Goal: Submit feedback/report problem

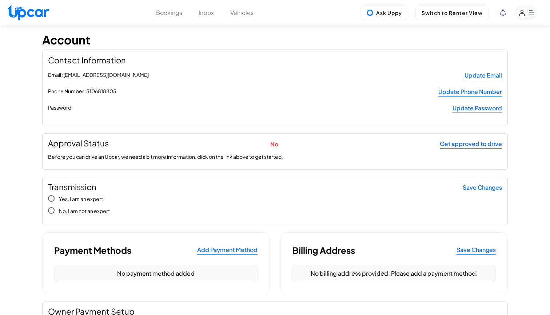
click at [243, 12] on button "Vehicles" at bounding box center [241, 12] width 23 height 9
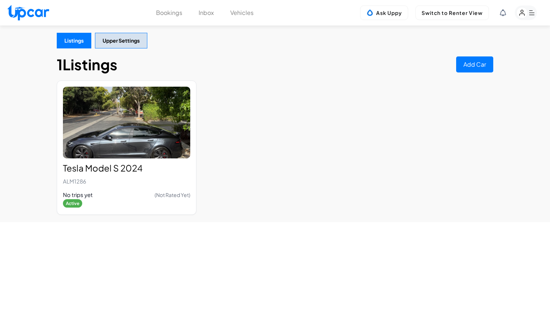
click at [168, 16] on button "Bookings" at bounding box center [169, 12] width 26 height 9
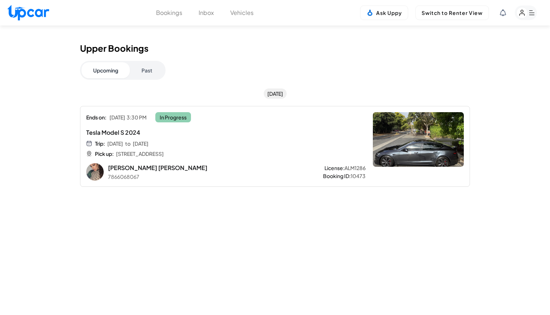
click at [171, 12] on button "Bookings" at bounding box center [169, 12] width 26 height 9
click at [171, 13] on button "Bookings" at bounding box center [169, 12] width 26 height 9
click at [209, 13] on button "Inbox" at bounding box center [206, 12] width 15 height 9
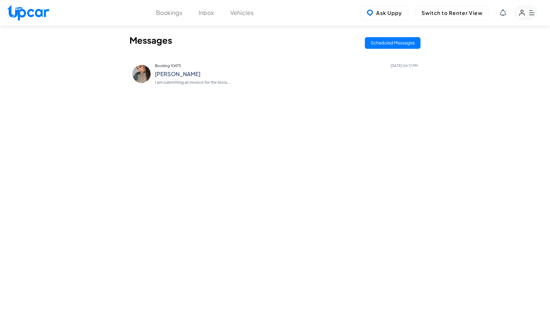
click at [172, 11] on button "Bookings" at bounding box center [169, 12] width 26 height 9
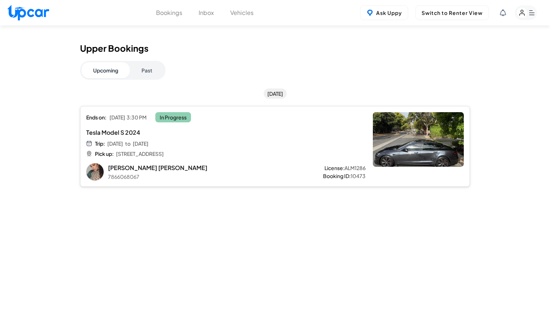
click at [237, 143] on div "Trip: [DATE] to [DATE] Pick up: [STREET_ADDRESS]" at bounding box center [202, 148] width 232 height 17
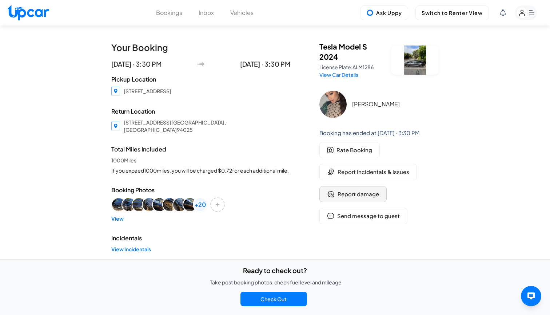
click at [351, 196] on span "Report damage" at bounding box center [357, 194] width 41 height 8
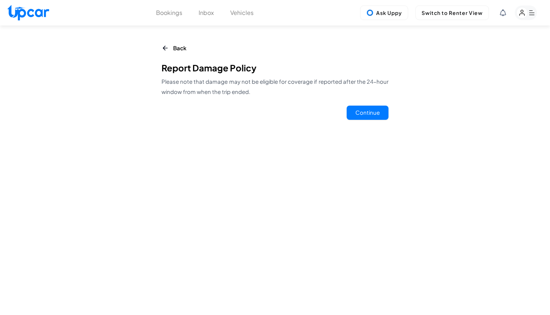
click at [364, 110] on button "Continue" at bounding box center [368, 112] width 42 height 14
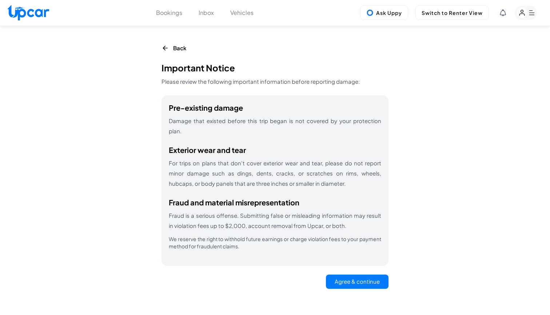
click at [361, 274] on button "Agree & continue" at bounding box center [357, 281] width 63 height 14
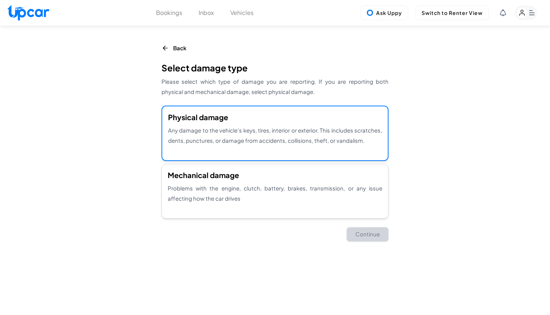
click at [248, 147] on div "Physical damage Any damage to the vehicle's keys, tires, interior or exterior. …" at bounding box center [274, 132] width 227 height 55
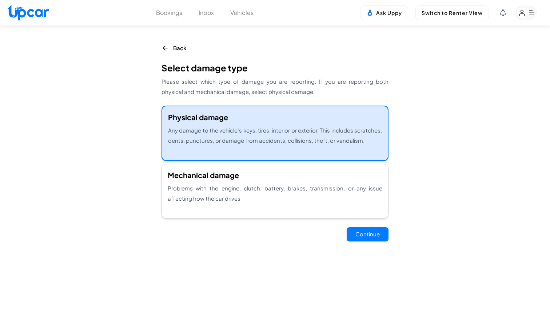
click at [362, 235] on button "Continue" at bounding box center [368, 234] width 42 height 14
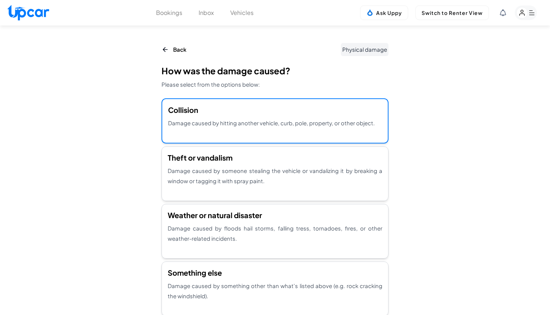
click at [285, 120] on p "Damage caused by hitting another vehicle, curb, pole, property, or other object." at bounding box center [275, 123] width 214 height 10
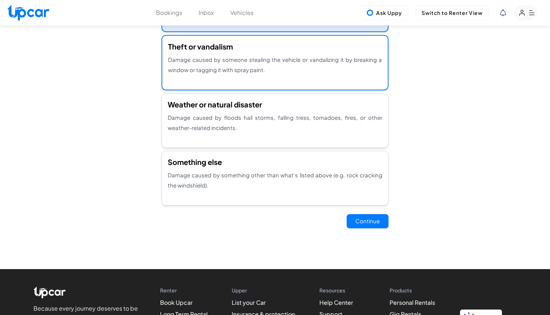
scroll to position [113, 0]
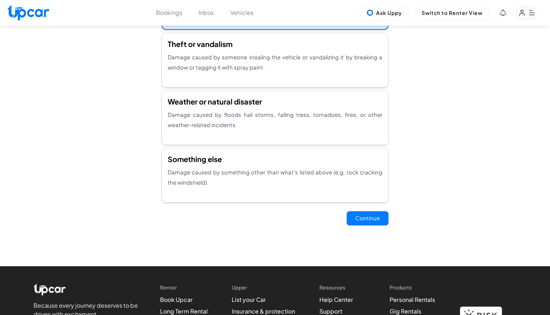
click at [365, 219] on button "Continue" at bounding box center [368, 218] width 42 height 14
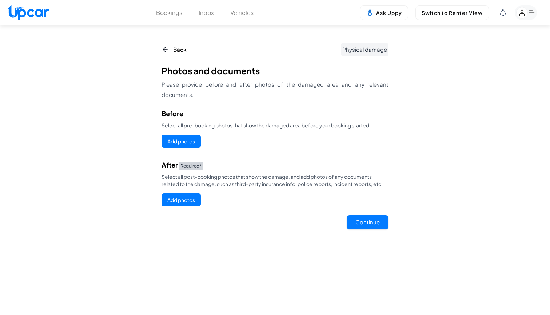
click at [183, 143] on button "Add photos" at bounding box center [180, 141] width 39 height 13
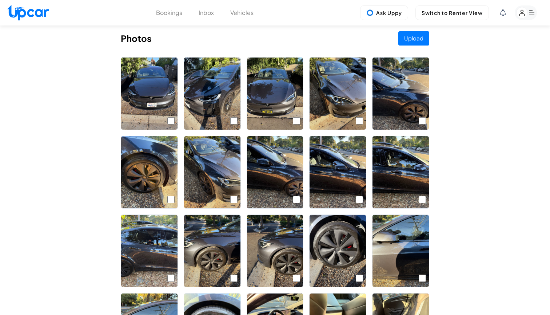
click at [411, 39] on button "Upload" at bounding box center [413, 38] width 31 height 14
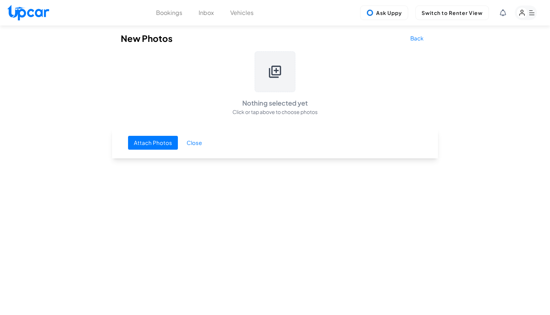
click at [279, 68] on icon at bounding box center [275, 71] width 15 height 15
click at [416, 40] on button "Back" at bounding box center [416, 38] width 25 height 14
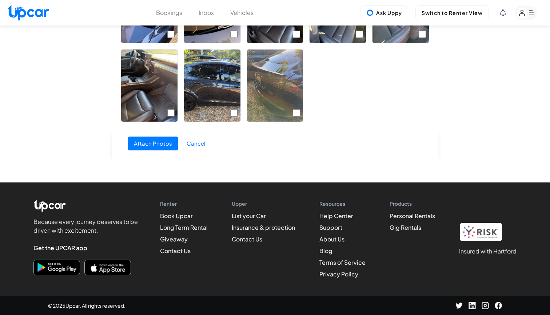
scroll to position [400, 0]
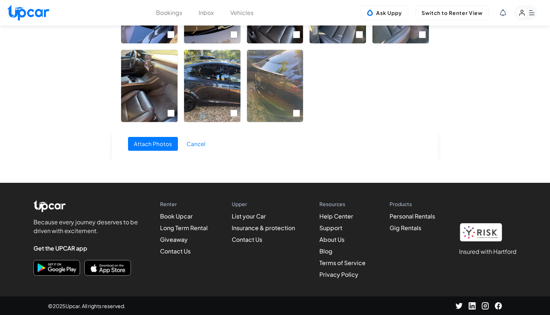
click at [193, 140] on button "Cancel" at bounding box center [196, 144] width 30 height 14
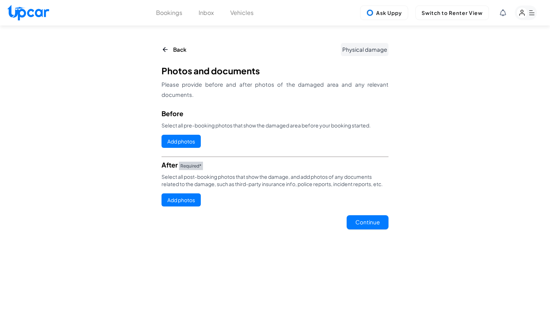
click at [179, 139] on button "Add photos" at bounding box center [180, 141] width 39 height 13
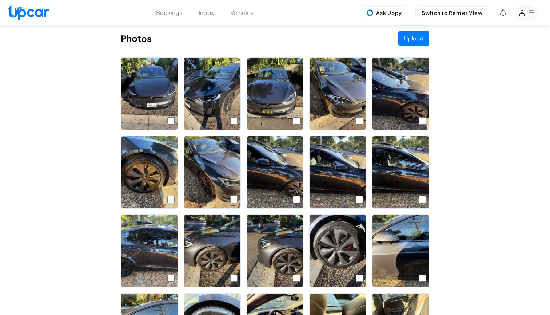
click at [345, 104] on img at bounding box center [337, 93] width 56 height 72
click at [411, 37] on button "Upload" at bounding box center [413, 38] width 31 height 14
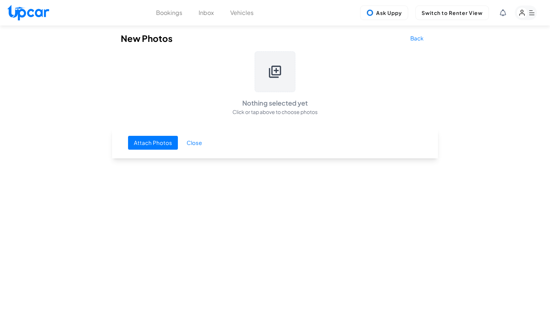
click at [151, 141] on button "Attach Photos" at bounding box center [153, 143] width 50 height 14
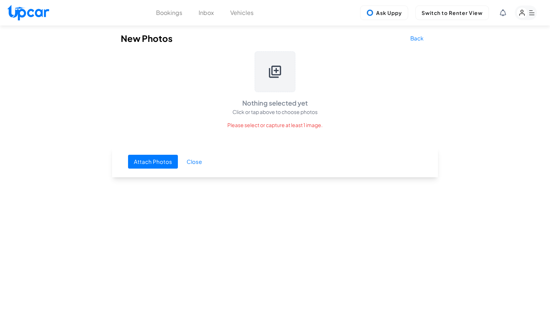
click at [164, 159] on button "Attach Photos" at bounding box center [153, 162] width 50 height 14
click at [159, 163] on button "Attach Photos" at bounding box center [153, 162] width 50 height 14
click at [157, 162] on button "Attach Photos" at bounding box center [153, 162] width 50 height 14
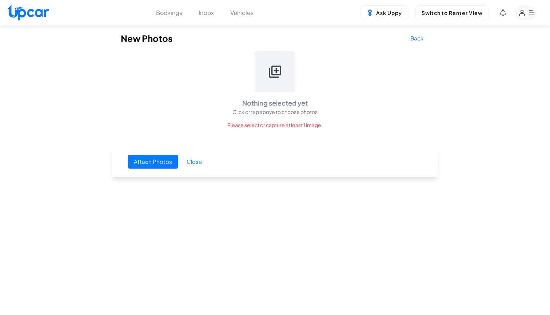
click at [157, 162] on button "Attach Photos" at bounding box center [153, 162] width 50 height 14
click at [279, 81] on div at bounding box center [275, 71] width 41 height 41
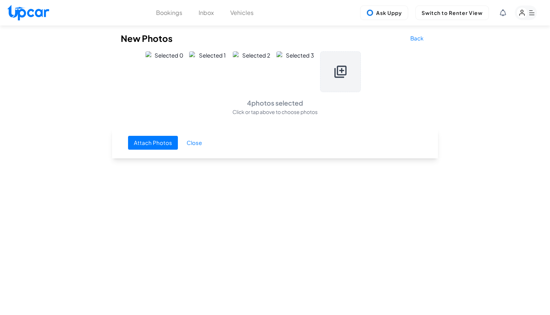
click at [157, 143] on button "Attach Photos" at bounding box center [153, 143] width 50 height 14
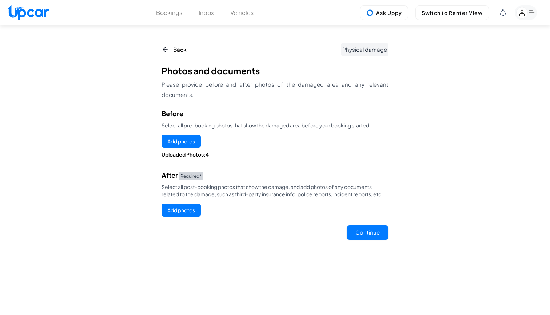
click at [183, 209] on button "Add photos" at bounding box center [180, 209] width 39 height 13
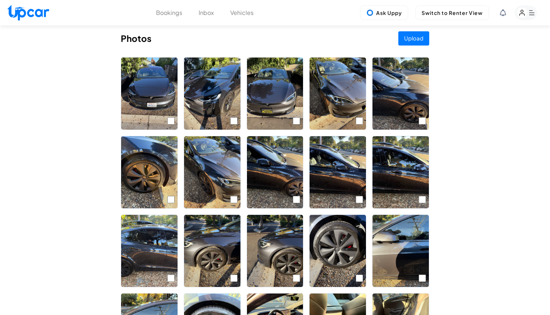
click at [410, 37] on button "Upload" at bounding box center [413, 38] width 31 height 14
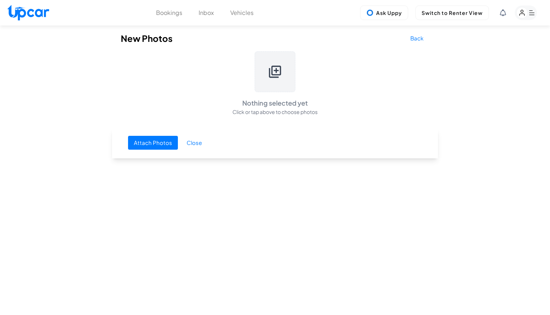
click at [163, 141] on button "Attach Photos" at bounding box center [153, 143] width 50 height 14
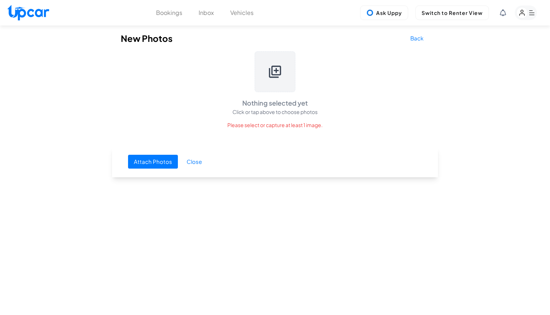
click at [276, 67] on icon at bounding box center [275, 71] width 15 height 15
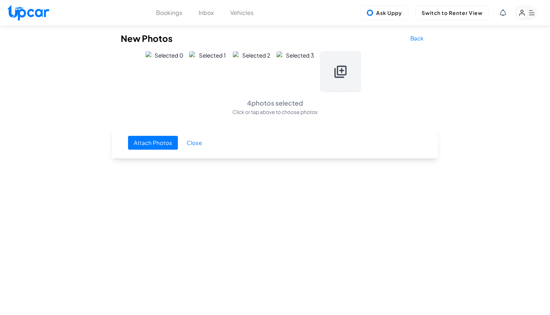
click at [161, 142] on button "Attach Photos" at bounding box center [153, 143] width 50 height 14
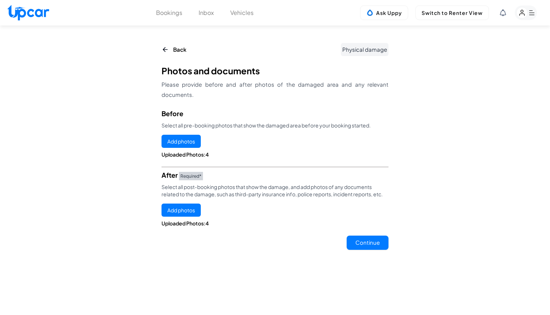
click at [367, 243] on button "Continue" at bounding box center [368, 242] width 42 height 14
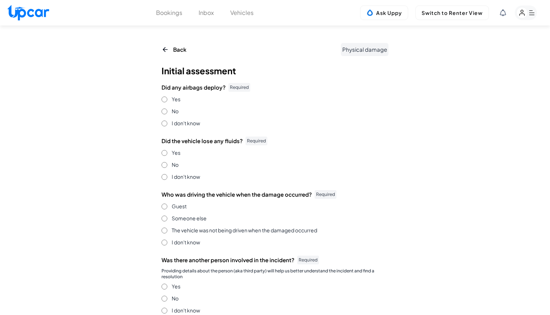
click at [167, 161] on div "No" at bounding box center [274, 165] width 227 height 8
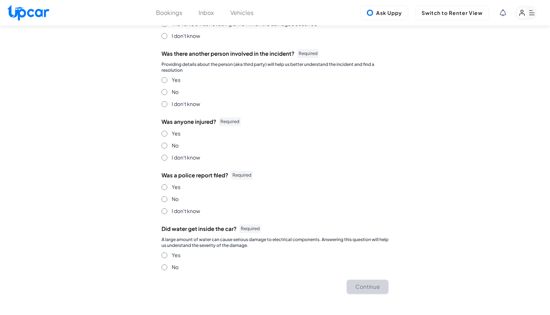
scroll to position [232, 0]
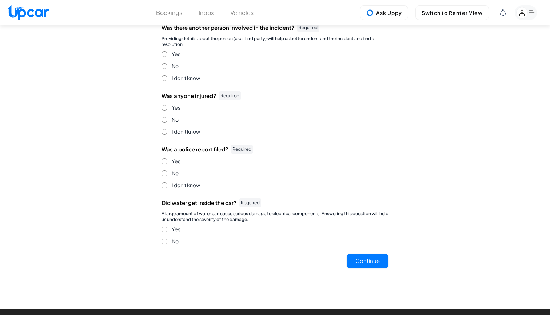
click at [361, 255] on button "Continue" at bounding box center [368, 260] width 42 height 14
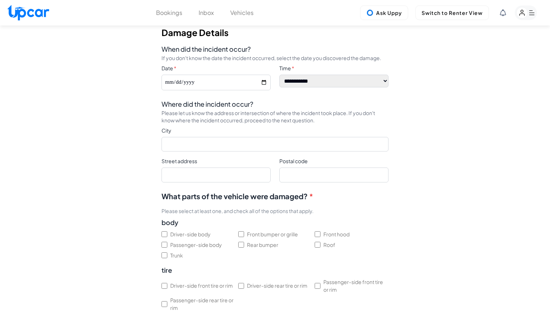
scroll to position [36, 0]
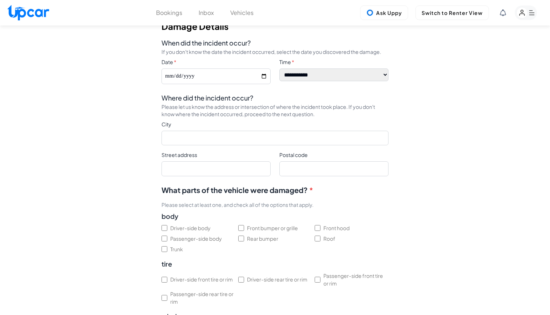
select select "********"
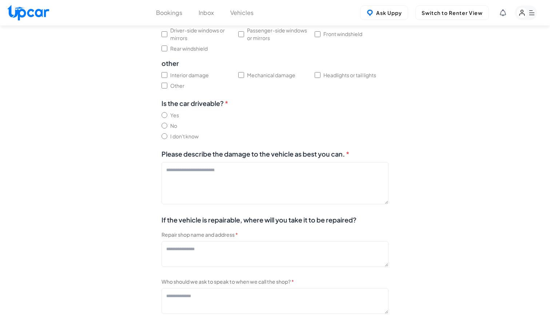
scroll to position [334, 0]
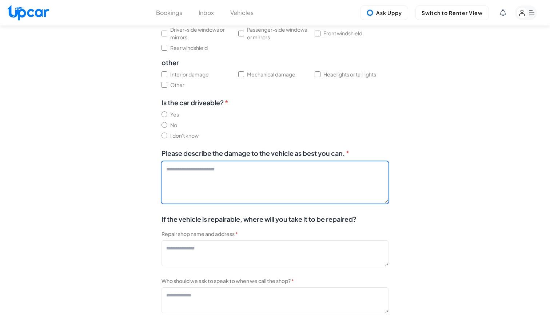
click at [218, 171] on textarea "Please describe the damage to the vehicle as best you can. *" at bounding box center [274, 182] width 227 height 42
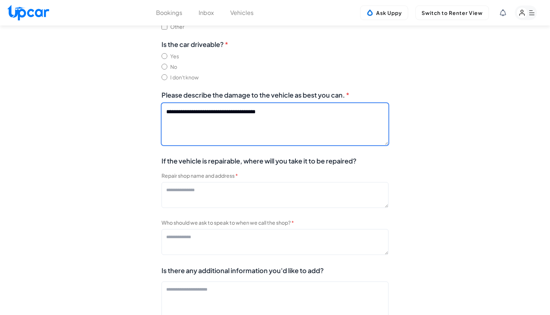
scroll to position [397, 0]
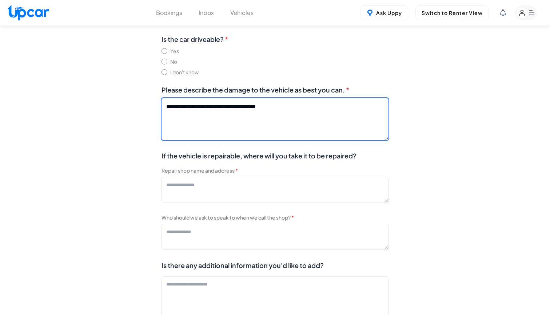
type textarea "**********"
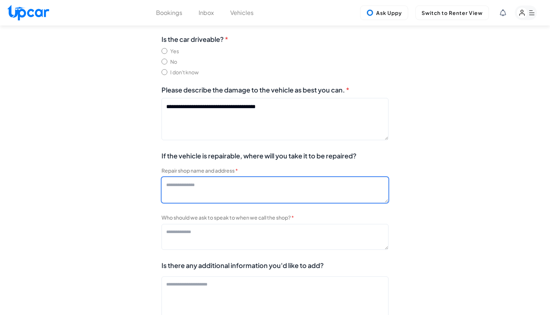
click at [237, 190] on textarea "Repair shop name and address *" at bounding box center [274, 190] width 227 height 26
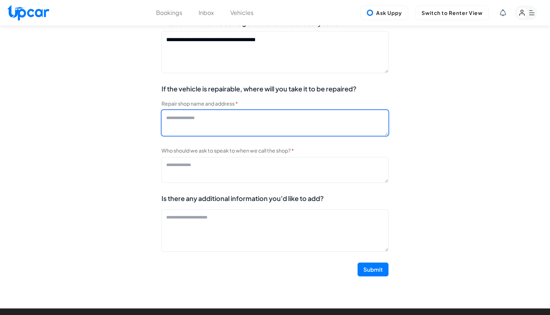
scroll to position [471, 0]
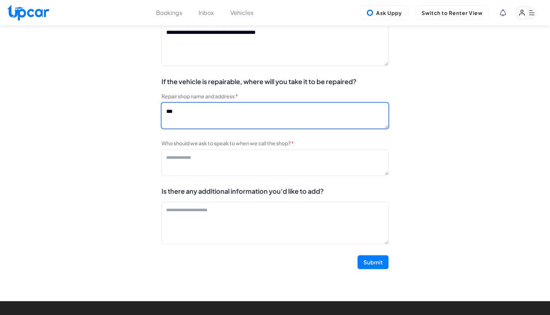
type textarea "***"
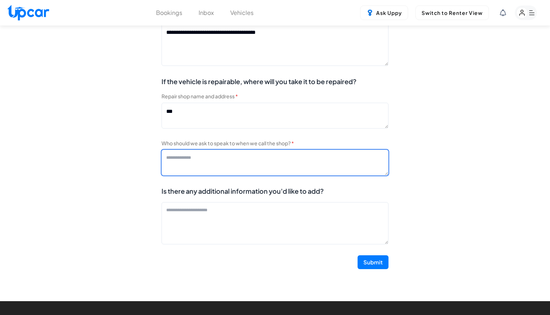
click at [195, 157] on textarea "Who should we ask to speak to when we call the shop? *" at bounding box center [274, 162] width 227 height 26
type textarea "***"
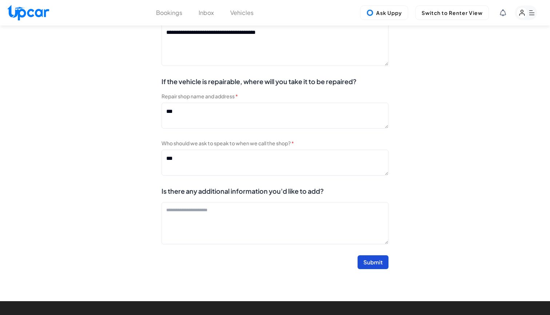
click at [374, 262] on button "Submit" at bounding box center [372, 262] width 31 height 14
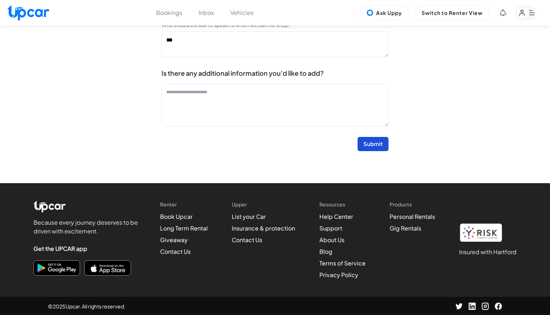
click at [379, 145] on button "Submit" at bounding box center [372, 144] width 31 height 14
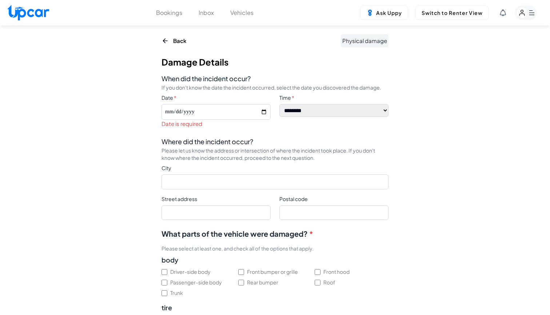
scroll to position [0, 0]
click at [217, 112] on input "When did the incident occur?" at bounding box center [215, 112] width 109 height 16
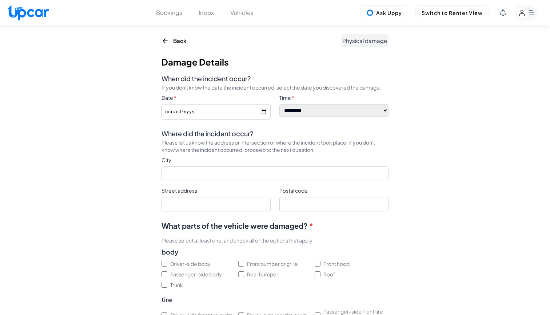
type input "**********"
click at [261, 129] on label "Where did the incident occur?" at bounding box center [274, 133] width 227 height 10
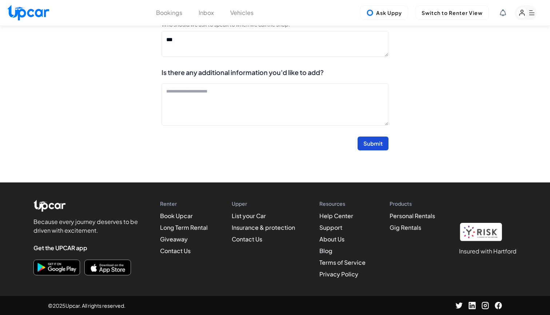
scroll to position [589, 0]
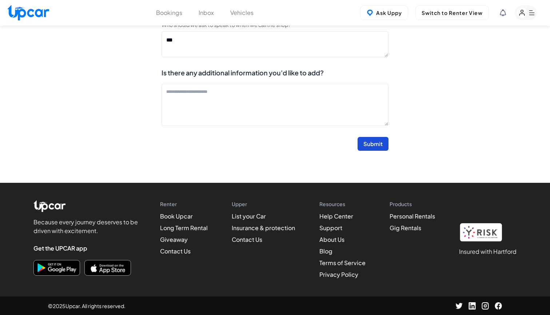
click at [369, 143] on button "Submit" at bounding box center [372, 144] width 31 height 14
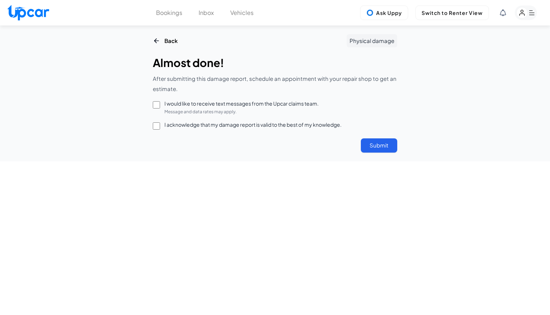
click at [379, 143] on button "Submit" at bounding box center [379, 145] width 36 height 14
